Goal: Communication & Community: Answer question/provide support

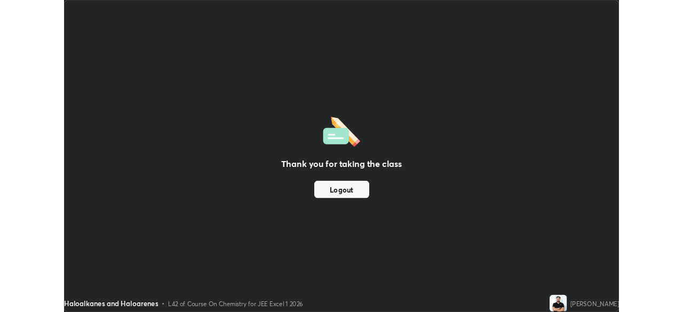
scroll to position [384, 683]
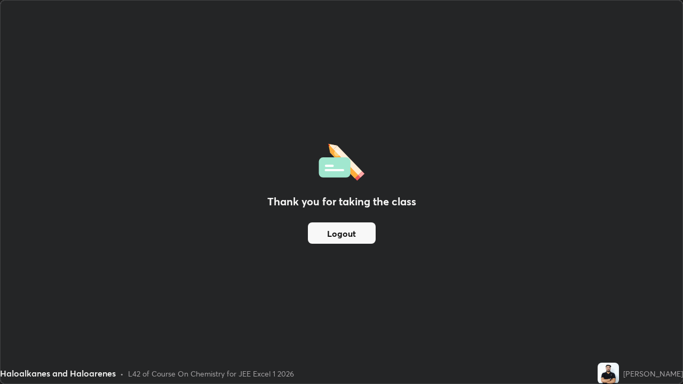
click at [555, 313] on div "Thank you for taking the class Logout" at bounding box center [342, 192] width 682 height 383
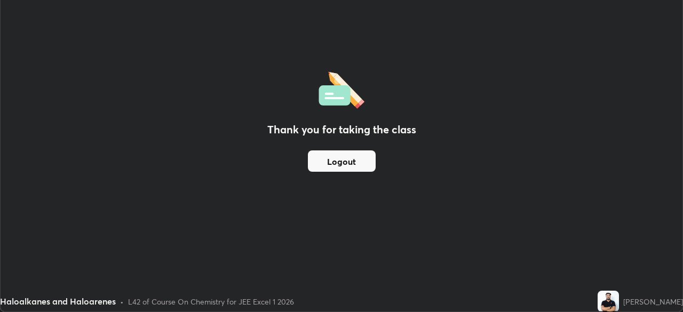
scroll to position [53066, 52695]
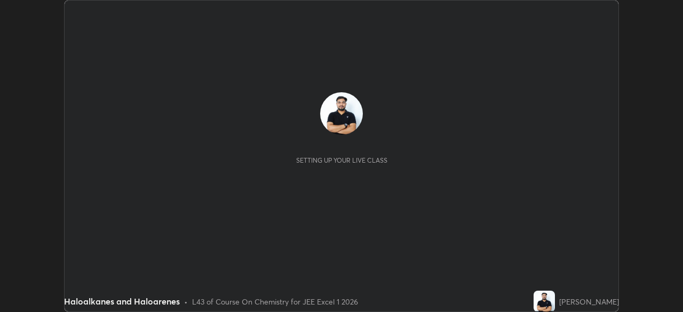
scroll to position [312, 683]
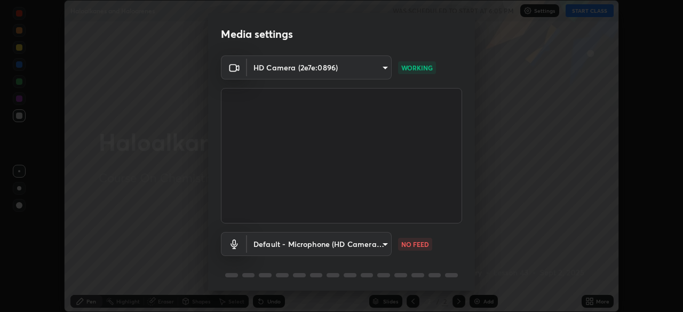
click at [380, 242] on body "Erase all Haloalkanes and Haloarenes WAS SCHEDULED TO START AT 6:05 PM Settings…" at bounding box center [341, 156] width 683 height 312
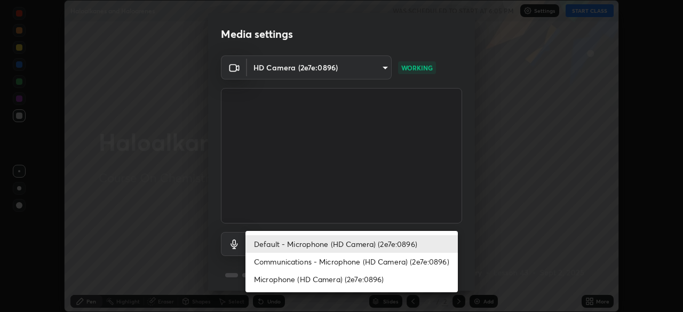
click at [342, 260] on li "Communications - Microphone (HD Camera) (2e7e:0896)" at bounding box center [352, 262] width 212 height 18
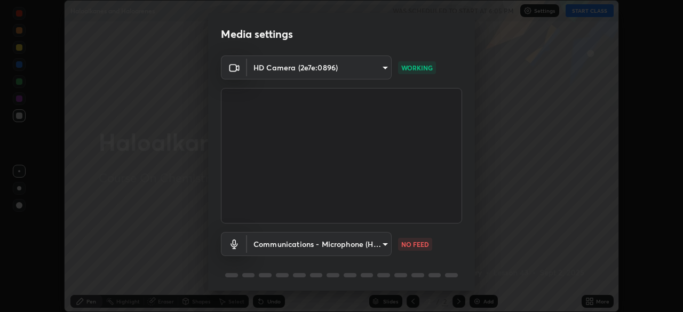
click at [381, 241] on body "Erase all Haloalkanes and Haloarenes WAS SCHEDULED TO START AT 6:05 PM Settings…" at bounding box center [341, 156] width 683 height 312
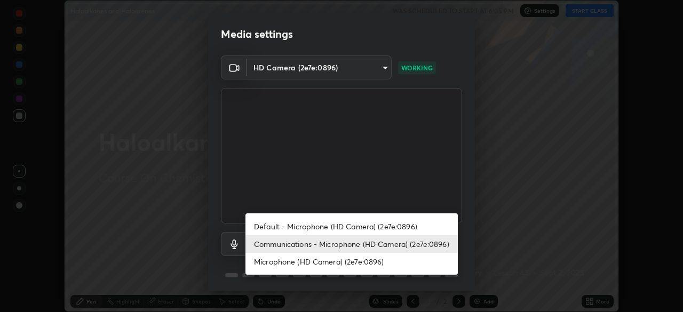
click at [337, 245] on li "Communications - Microphone (HD Camera) (2e7e:0896)" at bounding box center [352, 244] width 212 height 18
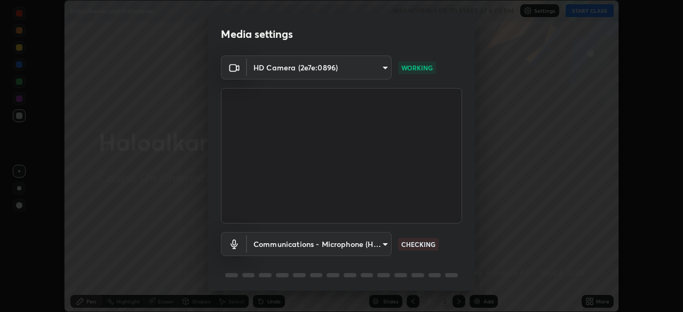
click at [382, 246] on body "Erase all Haloalkanes and Haloarenes WAS SCHEDULED TO START AT 6:05 PM Settings…" at bounding box center [341, 156] width 683 height 312
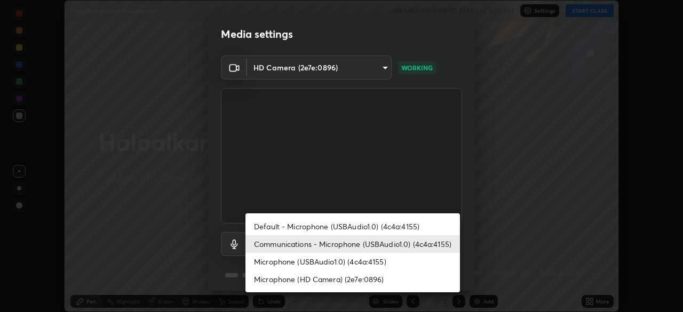
click at [331, 260] on li "Microphone (USBAudio1.0) (4c4a:4155)" at bounding box center [353, 262] width 215 height 18
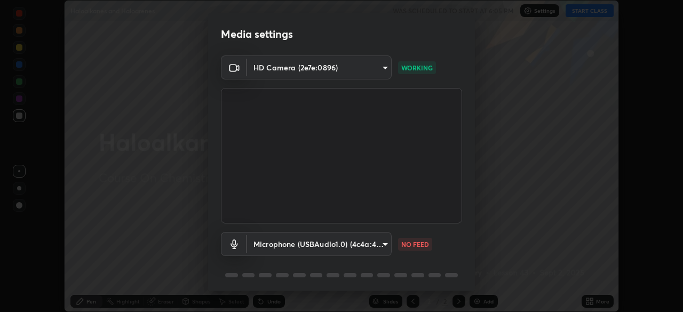
type input "e936936dcf79bf85e8d6b137b4a1b333ed9ada6cf0c4d6c9929a4b8bf2e90545"
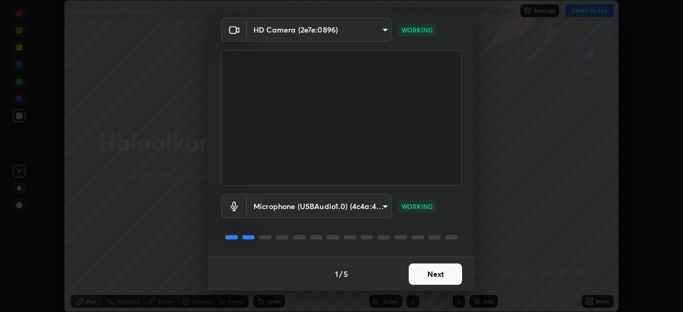
click at [429, 273] on button "Next" at bounding box center [435, 274] width 53 height 21
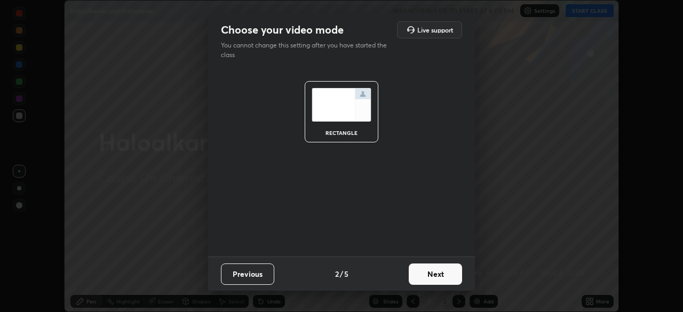
scroll to position [0, 0]
click at [433, 274] on button "Next" at bounding box center [435, 274] width 53 height 21
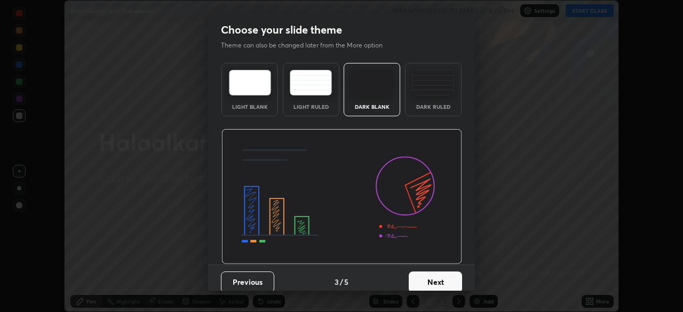
click at [436, 274] on button "Next" at bounding box center [435, 282] width 53 height 21
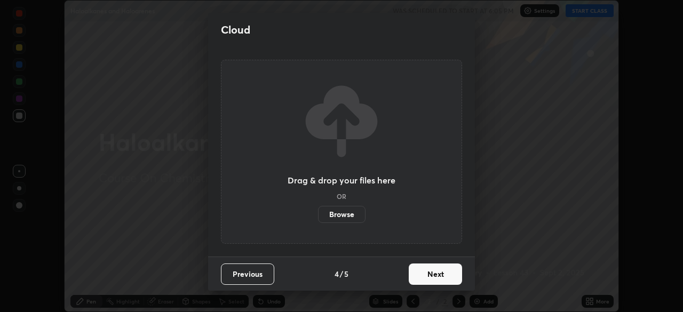
click at [438, 279] on button "Next" at bounding box center [435, 274] width 53 height 21
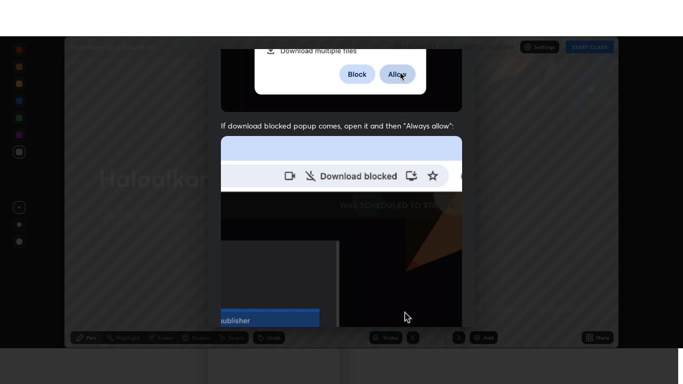
scroll to position [256, 0]
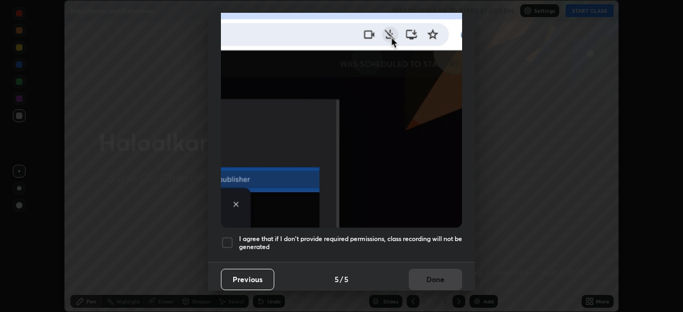
click at [228, 236] on div at bounding box center [227, 242] width 13 height 13
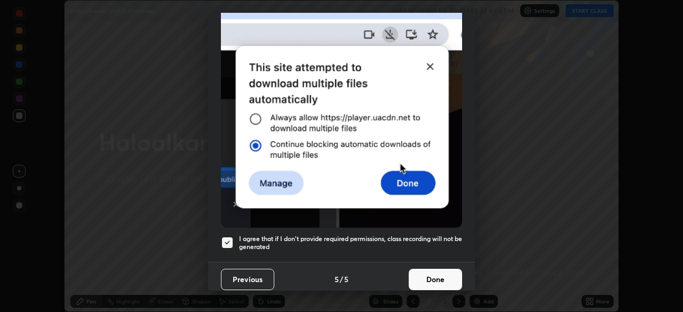
click at [434, 278] on button "Done" at bounding box center [435, 279] width 53 height 21
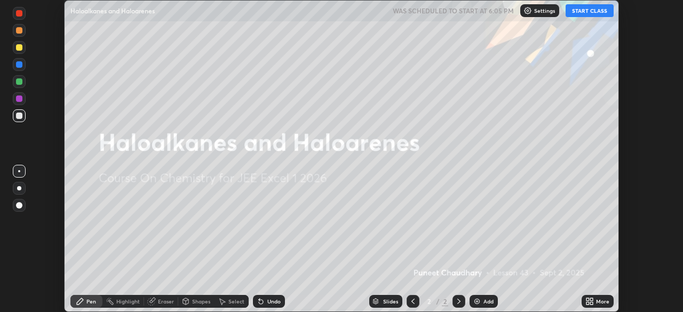
click at [597, 12] on button "START CLASS" at bounding box center [590, 10] width 48 height 13
click at [591, 299] on icon at bounding box center [591, 299] width 3 height 3
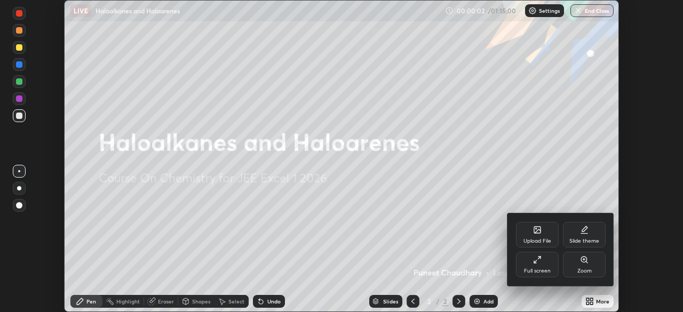
click at [538, 263] on icon at bounding box center [537, 260] width 9 height 9
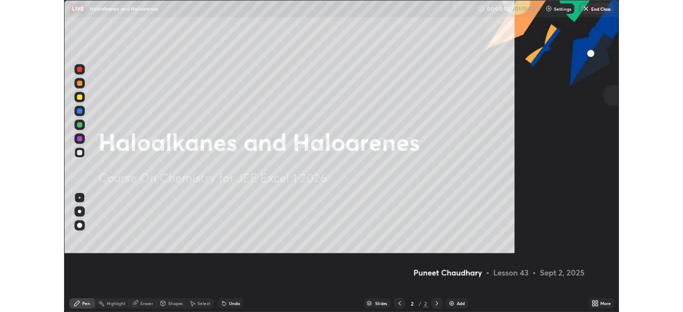
scroll to position [384, 683]
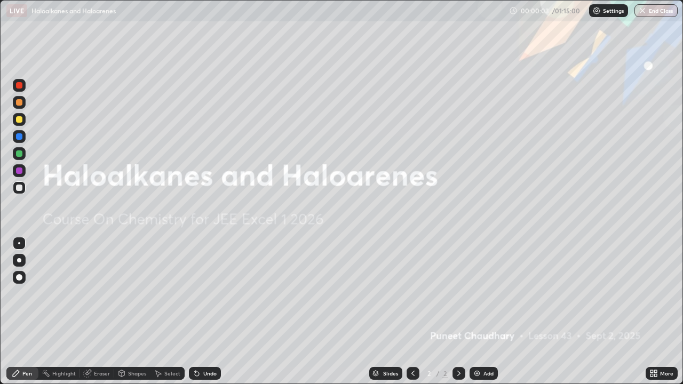
click at [485, 312] on div "Add" at bounding box center [484, 373] width 28 height 13
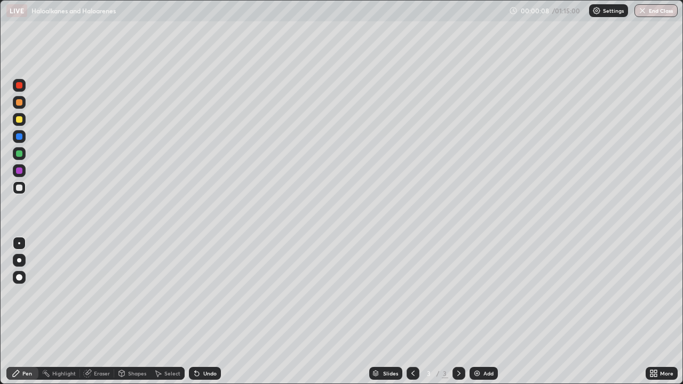
click at [21, 259] on div at bounding box center [19, 260] width 13 height 13
click at [19, 120] on div at bounding box center [19, 119] width 6 height 6
click at [19, 121] on div at bounding box center [19, 119] width 6 height 6
click at [484, 312] on div "Add" at bounding box center [489, 373] width 10 height 5
click at [21, 188] on div at bounding box center [19, 188] width 6 height 6
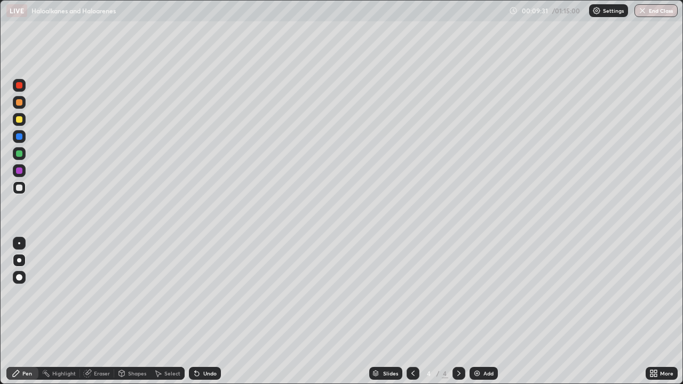
click at [211, 312] on div "Undo" at bounding box center [209, 373] width 13 height 5
click at [209, 312] on div "Undo" at bounding box center [209, 373] width 13 height 5
click at [210, 312] on div "Undo" at bounding box center [209, 373] width 13 height 5
click at [212, 312] on div "Undo" at bounding box center [209, 373] width 13 height 5
click at [19, 154] on div at bounding box center [19, 154] width 6 height 6
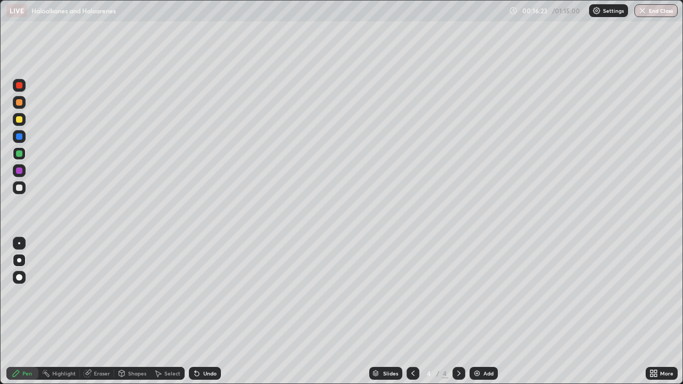
click at [480, 312] on img at bounding box center [477, 373] width 9 height 9
click at [17, 189] on div at bounding box center [19, 188] width 6 height 6
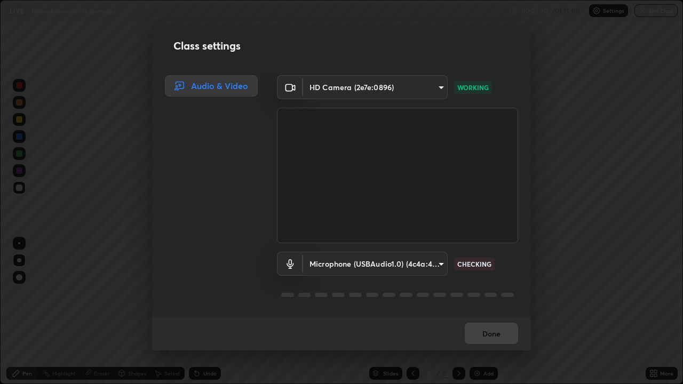
click at [406, 269] on body "Erase all LIVE Haloalkanes and Haloarenes 00:23:30 / 01:15:00 Settings End Clas…" at bounding box center [341, 192] width 683 height 384
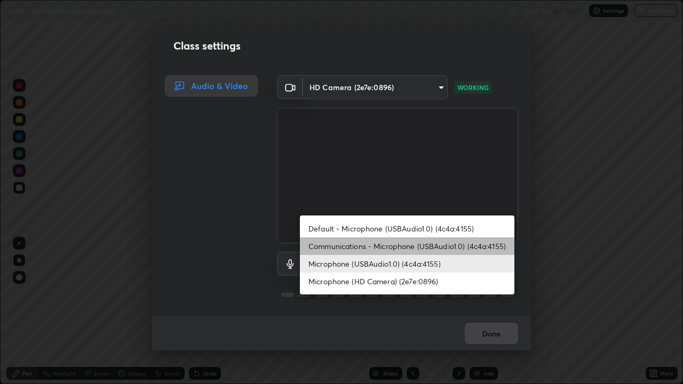
click at [411, 244] on li "Communications - Microphone (USBAudio1.0) (4c4a:4155)" at bounding box center [407, 247] width 215 height 18
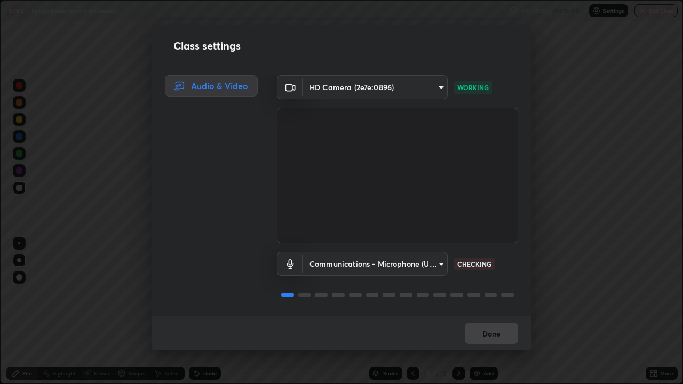
click at [407, 261] on body "Erase all LIVE Haloalkanes and Haloarenes 00:23:35 / 01:15:00 Settings End Clas…" at bounding box center [341, 192] width 683 height 384
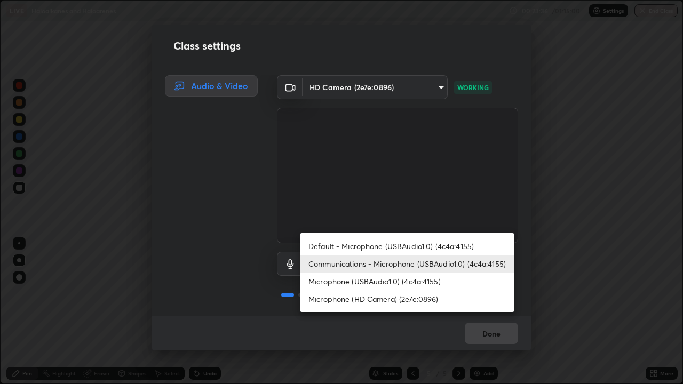
click at [405, 281] on li "Microphone (USBAudio1.0) (4c4a:4155)" at bounding box center [407, 282] width 215 height 18
type input "e936936dcf79bf85e8d6b137b4a1b333ed9ada6cf0c4d6c9929a4b8bf2e90545"
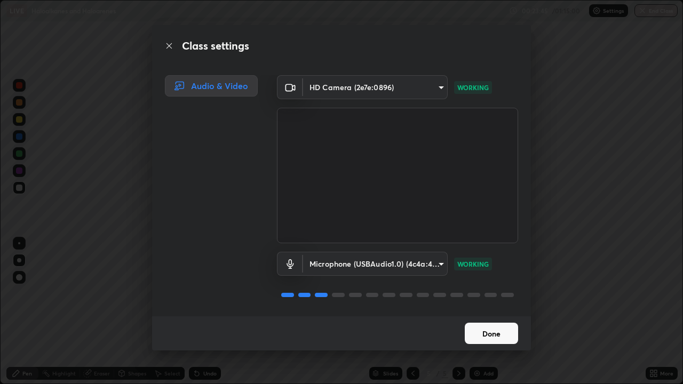
click at [472, 312] on button "Done" at bounding box center [491, 333] width 53 height 21
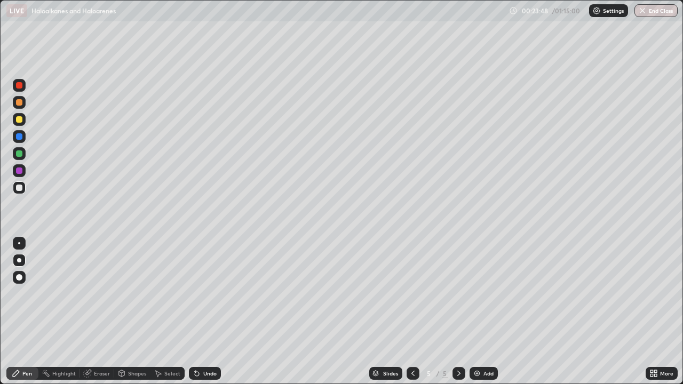
click at [17, 117] on div at bounding box center [19, 119] width 6 height 6
click at [209, 312] on div "Undo" at bounding box center [205, 373] width 32 height 13
click at [211, 312] on div "Undo" at bounding box center [205, 373] width 32 height 13
click at [212, 312] on div "Undo" at bounding box center [209, 373] width 13 height 5
click at [212, 312] on div "Undo" at bounding box center [205, 373] width 32 height 13
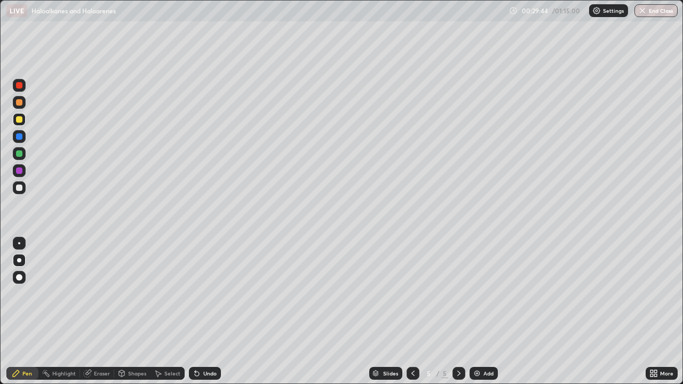
click at [215, 312] on div "Undo" at bounding box center [209, 373] width 13 height 5
click at [106, 312] on div "Eraser" at bounding box center [102, 373] width 16 height 5
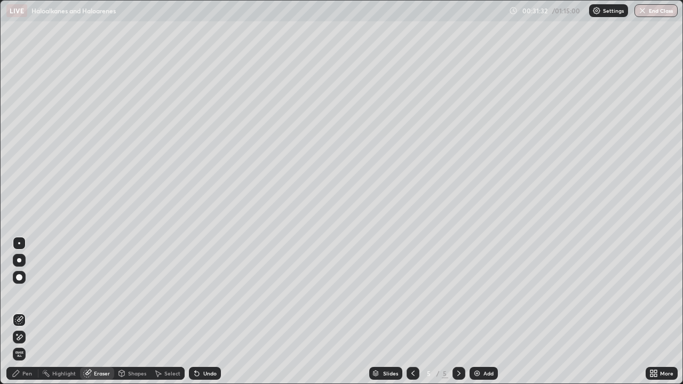
click at [25, 312] on div "Pen" at bounding box center [27, 373] width 10 height 5
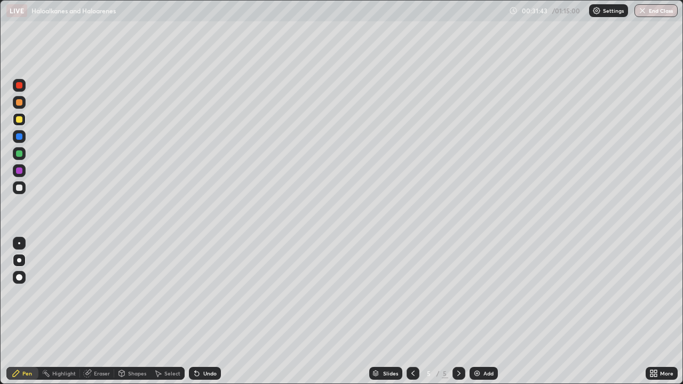
click at [16, 155] on div at bounding box center [19, 154] width 6 height 6
click at [100, 312] on div "Eraser" at bounding box center [102, 373] width 16 height 5
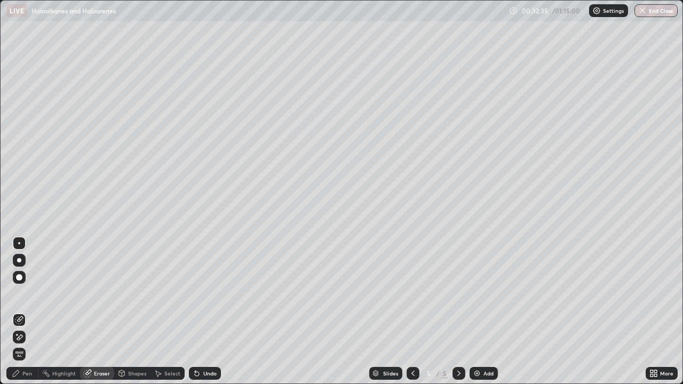
click at [26, 312] on div "Pen" at bounding box center [22, 373] width 32 height 13
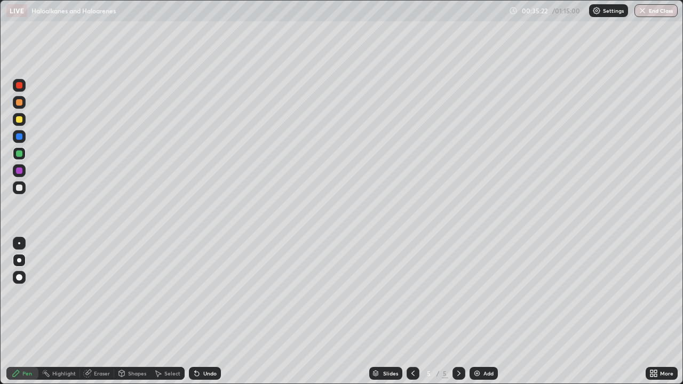
click at [480, 312] on div "Add" at bounding box center [484, 373] width 28 height 13
click at [20, 186] on div at bounding box center [19, 188] width 6 height 6
click at [102, 312] on div "Eraser" at bounding box center [102, 373] width 16 height 5
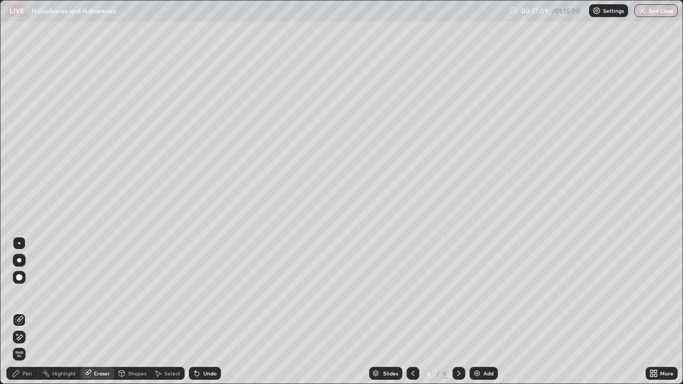
click at [27, 312] on div "Pen" at bounding box center [27, 373] width 10 height 5
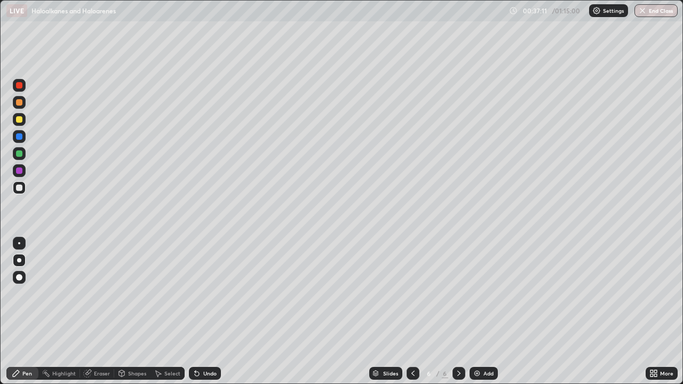
click at [18, 120] on div at bounding box center [19, 119] width 6 height 6
click at [487, 312] on div "Add" at bounding box center [489, 373] width 10 height 5
click at [14, 185] on div at bounding box center [19, 187] width 13 height 13
click at [19, 119] on div at bounding box center [19, 119] width 6 height 6
click at [659, 10] on button "End Class" at bounding box center [656, 10] width 43 height 13
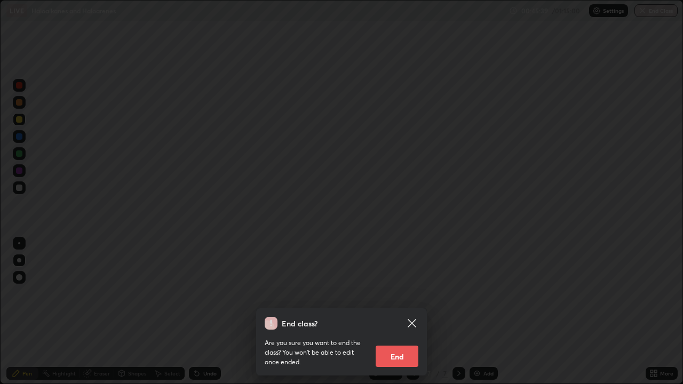
click at [406, 312] on button "End" at bounding box center [397, 356] width 43 height 21
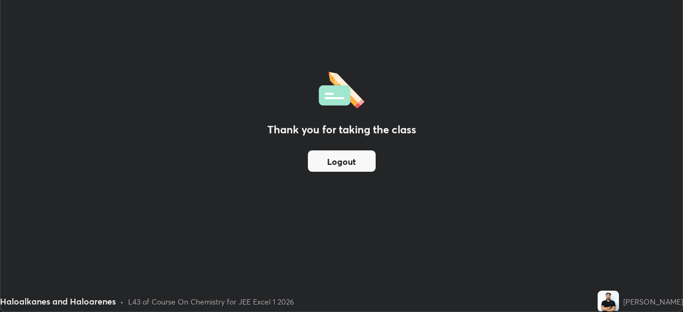
scroll to position [53066, 52695]
